Goal: Transaction & Acquisition: Purchase product/service

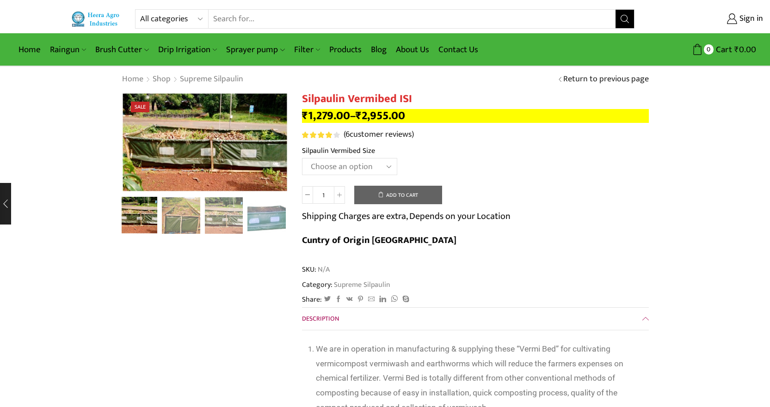
click at [362, 167] on select "Choose an option 12' x 4' x 2' Large 8' x 4' x 2' Midum 4' x 4' x 2' Small" at bounding box center [349, 166] width 95 height 17
click at [302, 158] on select "Choose an option 12' x 4' x 2' Large 8' x 4' x 2' Midum 4' x 4' x 2' Small" at bounding box center [349, 166] width 95 height 17
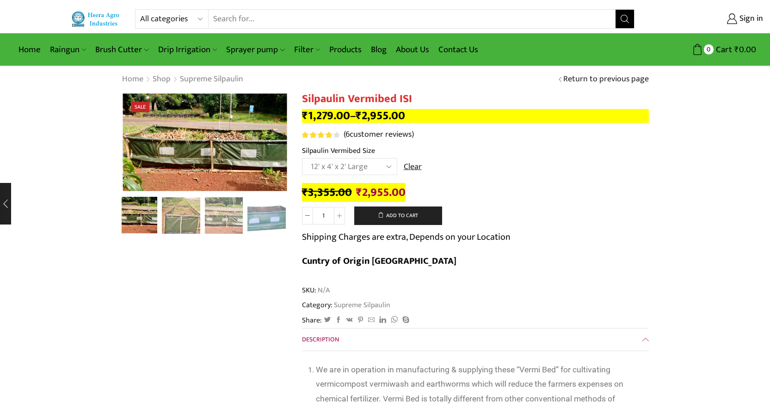
click at [380, 170] on select "Choose an option 12' x 4' x 2' Large 8' x 4' x 2' Midum 4' x 4' x 2' Small" at bounding box center [349, 166] width 95 height 17
click at [302, 158] on select "Choose an option 12' x 4' x 2' Large 8' x 4' x 2' Midum 4' x 4' x 2' Small" at bounding box center [349, 166] width 95 height 17
click at [353, 171] on select "Choose an option 12' x 4' x 2' Large 8' x 4' x 2' Midum 4' x 4' x 2' Small" at bounding box center [349, 166] width 95 height 17
click at [302, 158] on select "Choose an option 12' x 4' x 2' Large 8' x 4' x 2' Midum 4' x 4' x 2' Small" at bounding box center [349, 166] width 95 height 17
click at [348, 154] on label "Silpaulin Vermibed Size" at bounding box center [338, 151] width 73 height 11
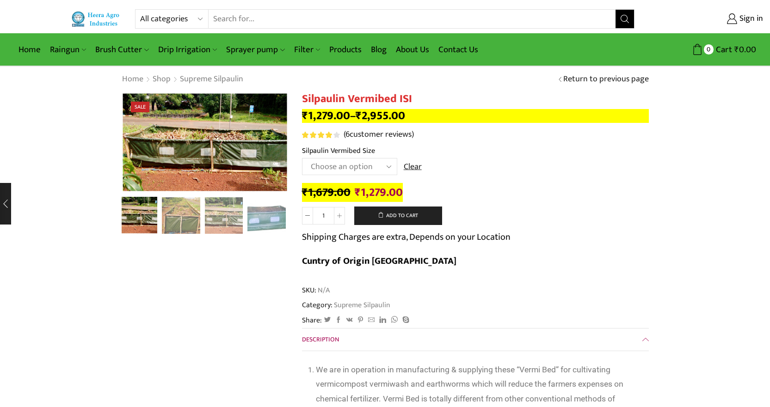
click at [348, 158] on select "Choose an option 12' x 4' x 2' Large 8' x 4' x 2' Midum 4' x 4' x 2' Small" at bounding box center [349, 166] width 95 height 17
click at [348, 155] on label "Silpaulin Vermibed Size" at bounding box center [338, 151] width 73 height 11
click at [348, 158] on select "Choose an option 12' x 4' x 2' Large 8' x 4' x 2' Midum 4' x 4' x 2' Small" at bounding box center [349, 166] width 95 height 17
click at [348, 169] on select "Choose an option 12' x 4' x 2' Large 8' x 4' x 2' Midum 4' x 4' x 2' Small" at bounding box center [349, 166] width 95 height 17
click at [302, 158] on select "Choose an option 12' x 4' x 2' Large 8' x 4' x 2' Midum 4' x 4' x 2' Small" at bounding box center [349, 166] width 95 height 17
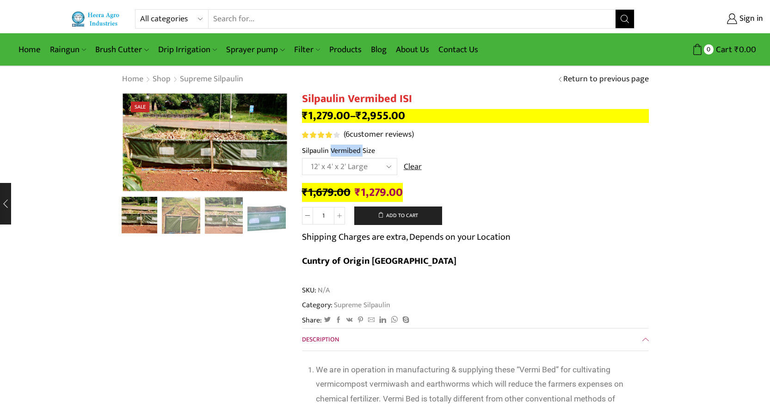
select select "12-x-4-x-2-large"
